Goal: Find specific page/section: Find specific page/section

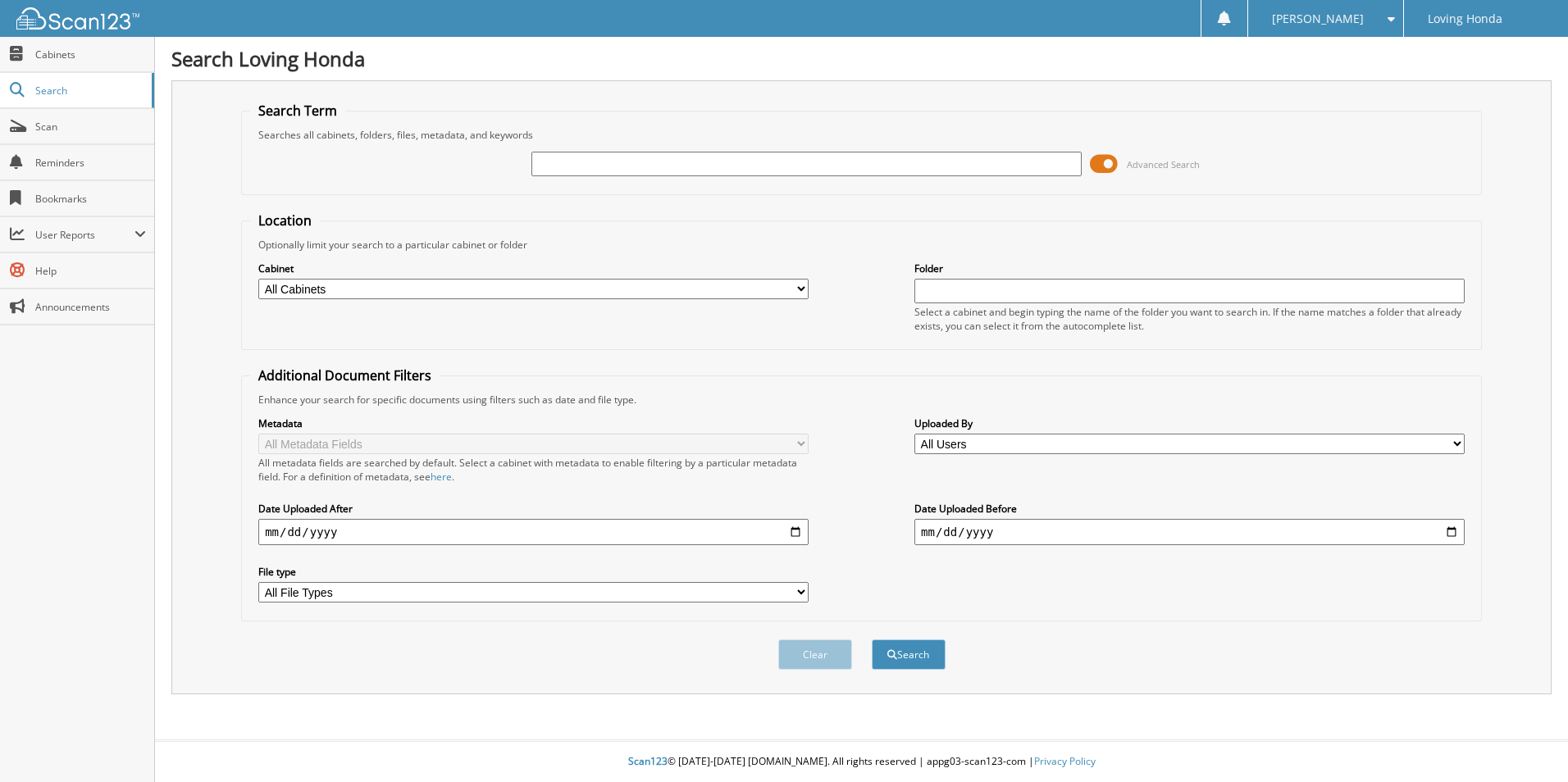
click at [587, 156] on input "text" at bounding box center [807, 163] width 550 height 25
click at [638, 159] on input "957" at bounding box center [807, 163] width 550 height 25
type input "95794"
click at [872, 640] on button "Search" at bounding box center [909, 655] width 74 height 30
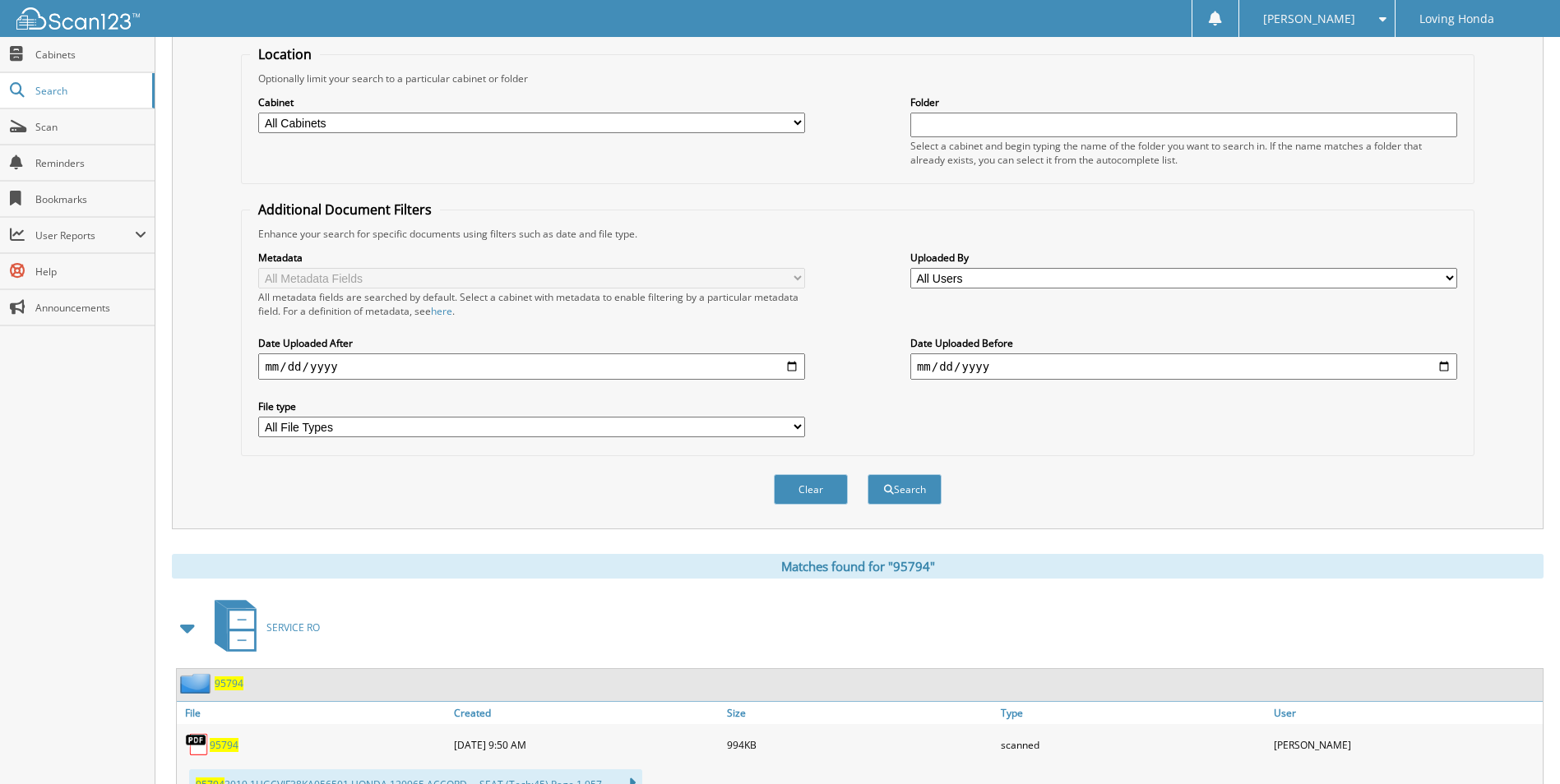
scroll to position [329, 0]
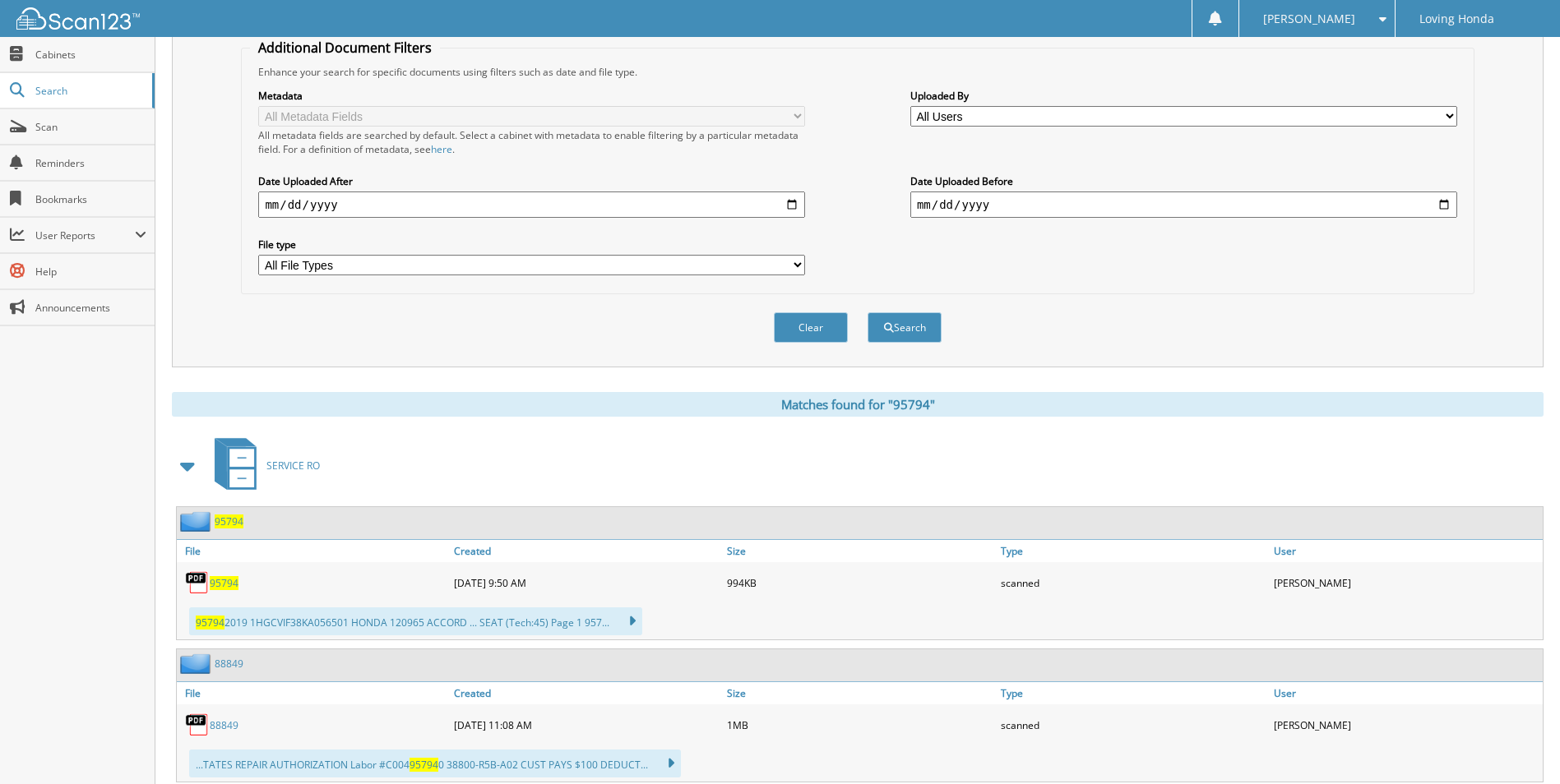
click at [224, 576] on span "95794" at bounding box center [223, 583] width 28 height 14
